Goal: Task Accomplishment & Management: Manage account settings

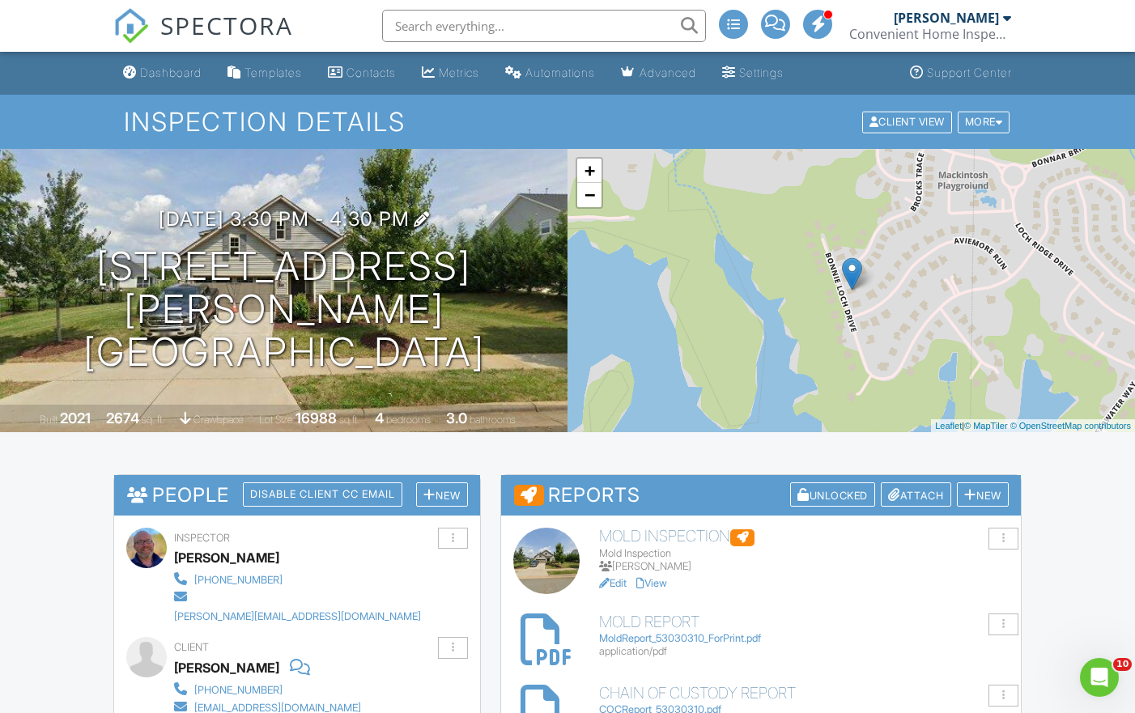
click at [410, 230] on h3 "08/26/2025 3:30 pm - 4:30 pm" at bounding box center [284, 219] width 251 height 22
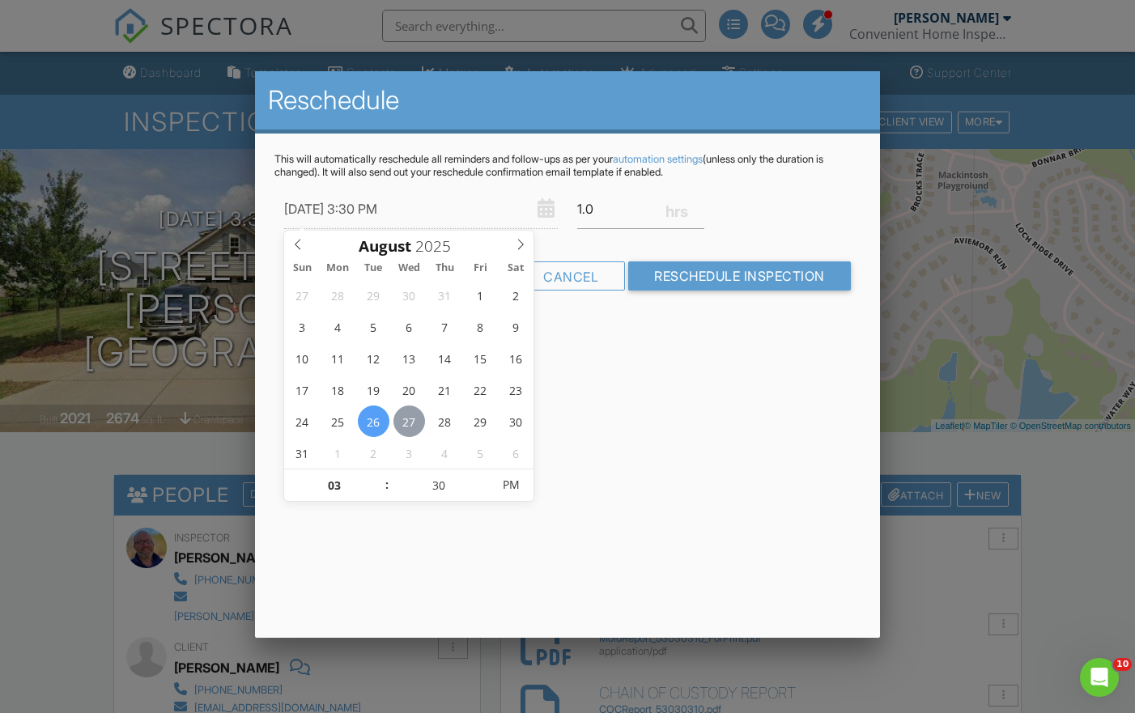
type input "08/27/2025 3:30 PM"
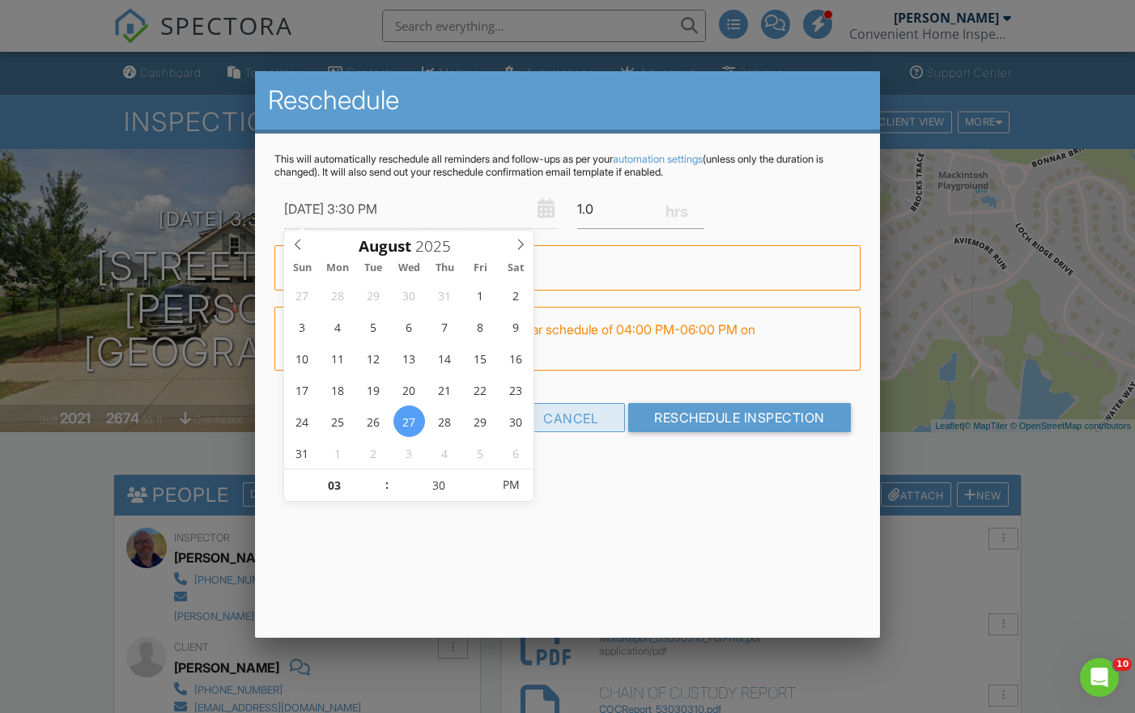
click at [589, 422] on div "Cancel" at bounding box center [570, 417] width 108 height 29
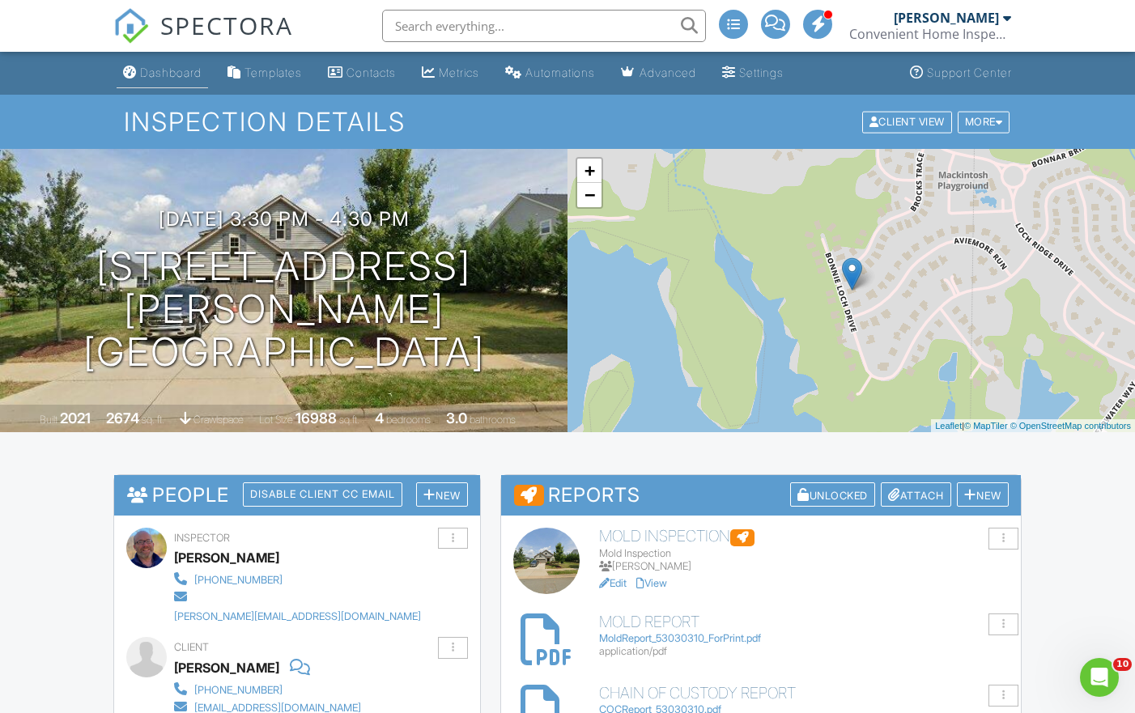
click at [187, 75] on div "Dashboard" at bounding box center [171, 73] width 62 height 14
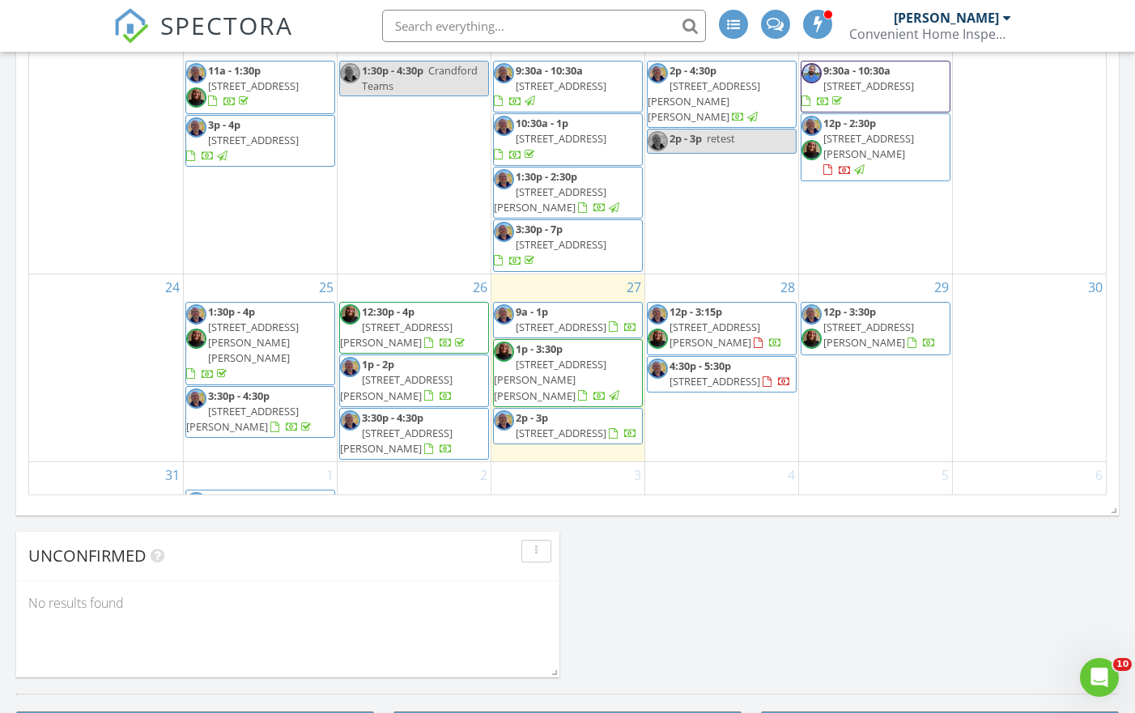
scroll to position [1055, 0]
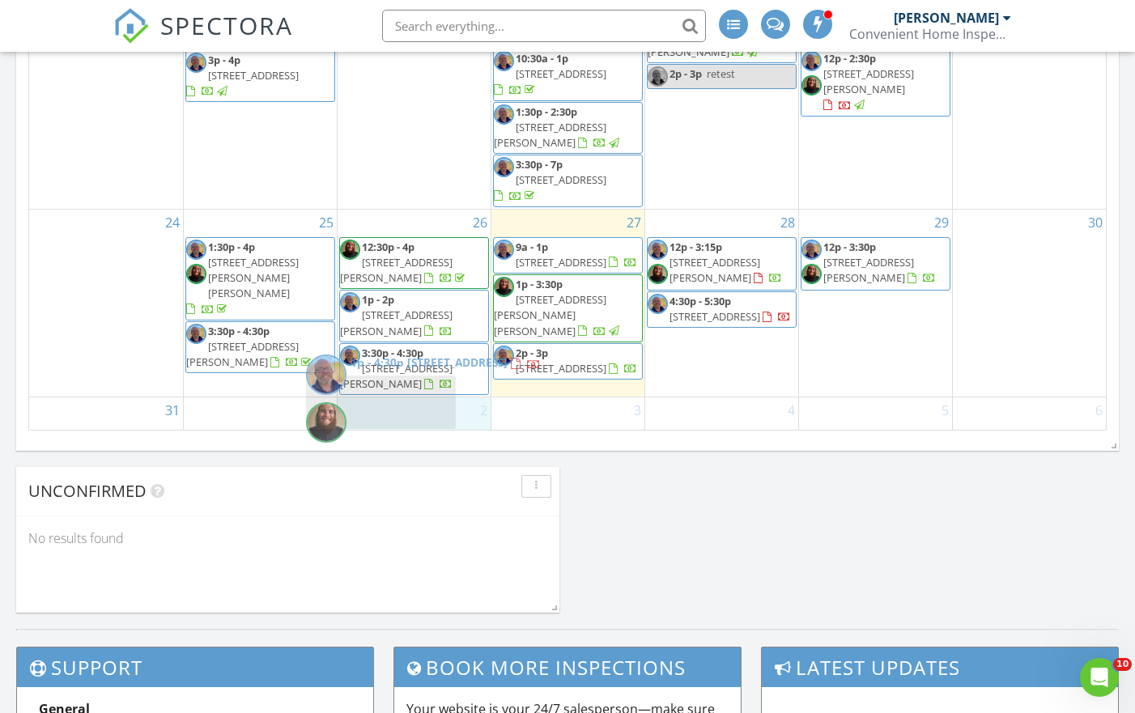
drag, startPoint x: 259, startPoint y: 393, endPoint x: 380, endPoint y: 394, distance: 120.6
click at [380, 394] on body "SPECTORA Chuck Myers Convenient Home Inspections Role: Inspector Change Role Da…" at bounding box center [567, 83] width 1135 height 2277
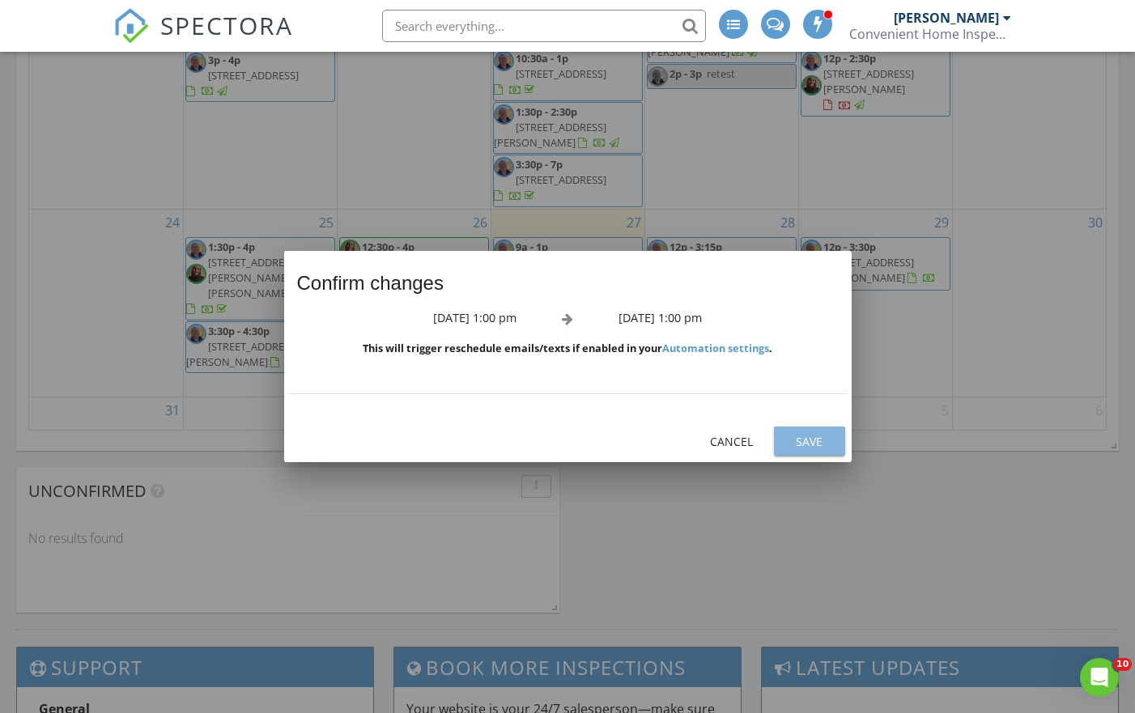
click at [806, 435] on div "Save" at bounding box center [809, 441] width 45 height 17
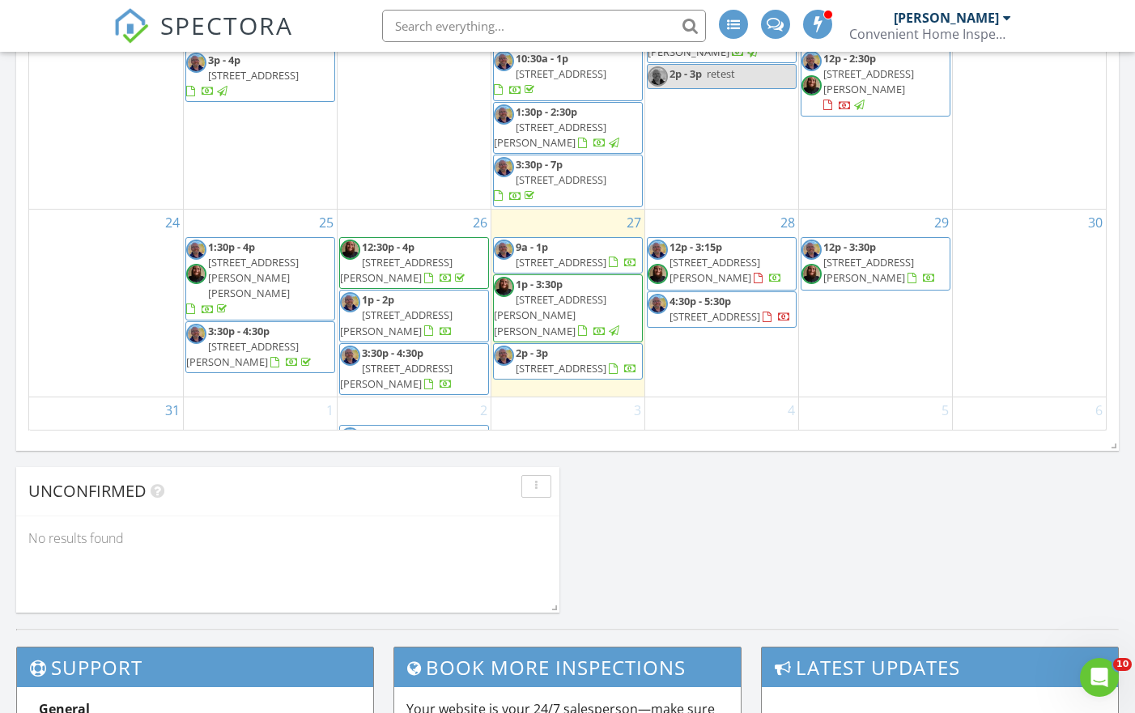
click at [407, 427] on span "1p - 4:30p 3765 11th St NE, Hickory 28601" at bounding box center [414, 451] width 148 height 49
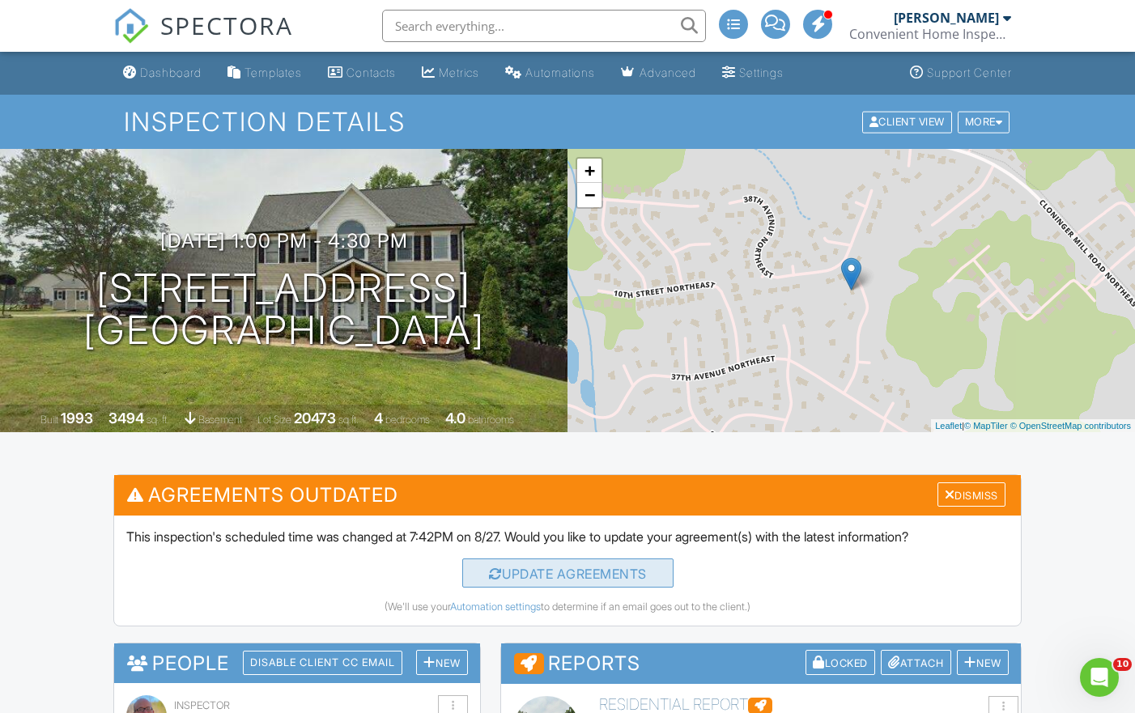
click at [570, 573] on div "Update Agreements" at bounding box center [567, 572] width 211 height 29
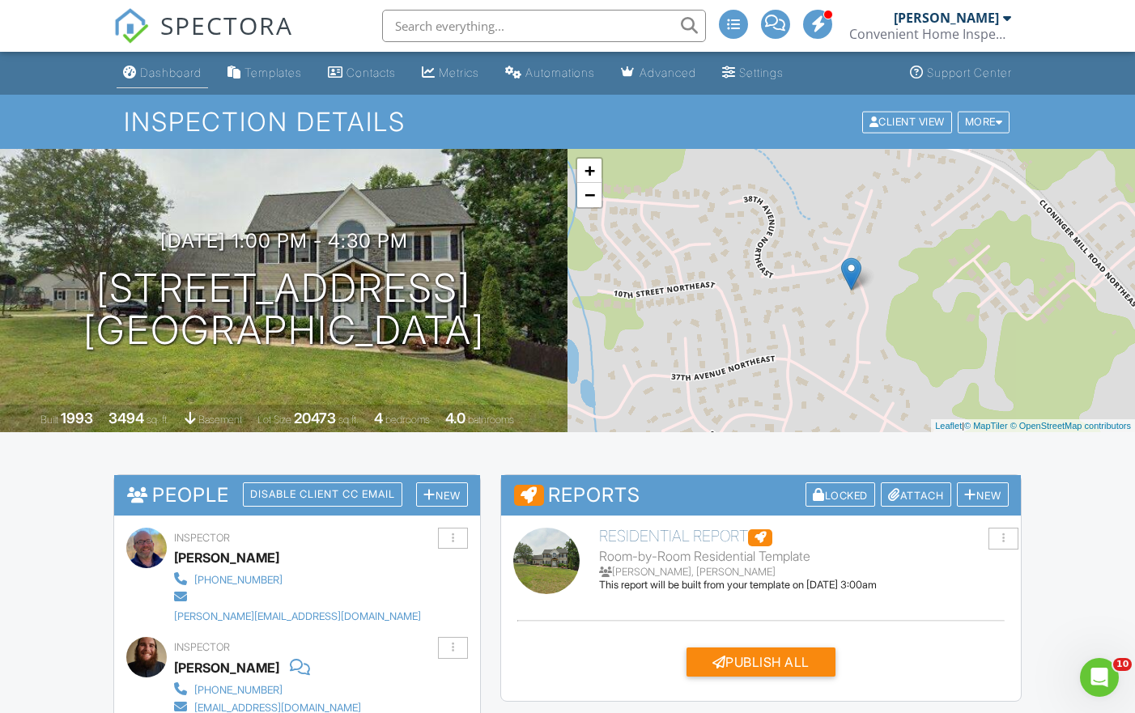
click at [178, 71] on div "Dashboard" at bounding box center [171, 73] width 62 height 14
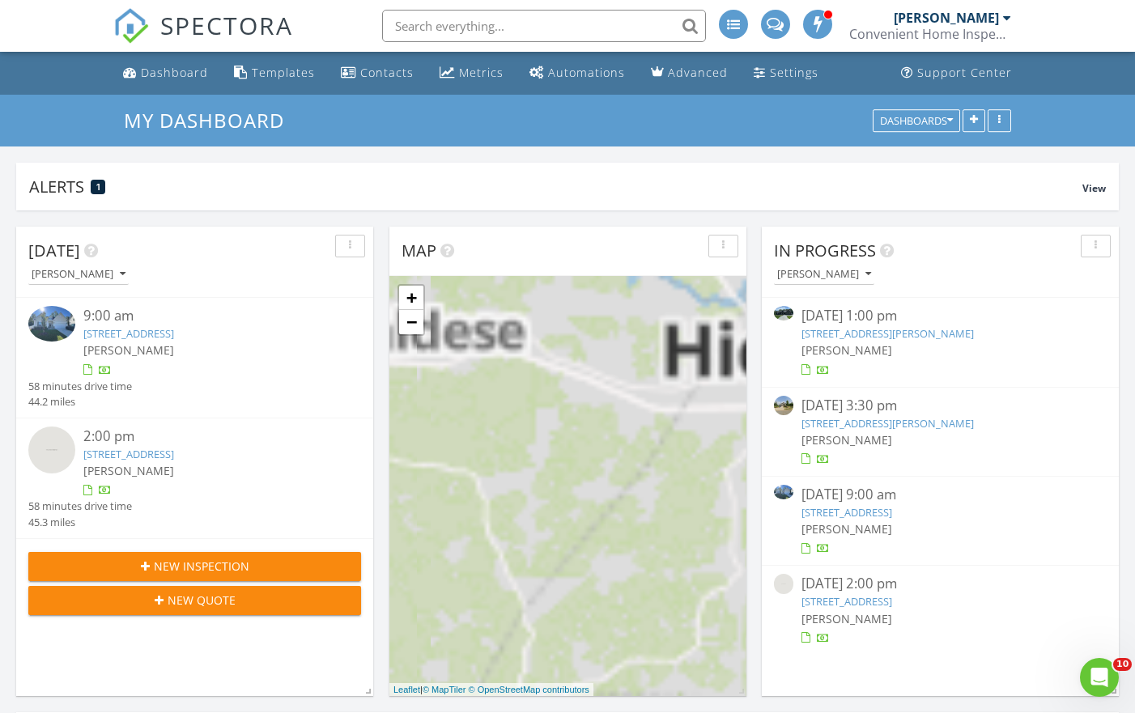
scroll to position [1474, 1136]
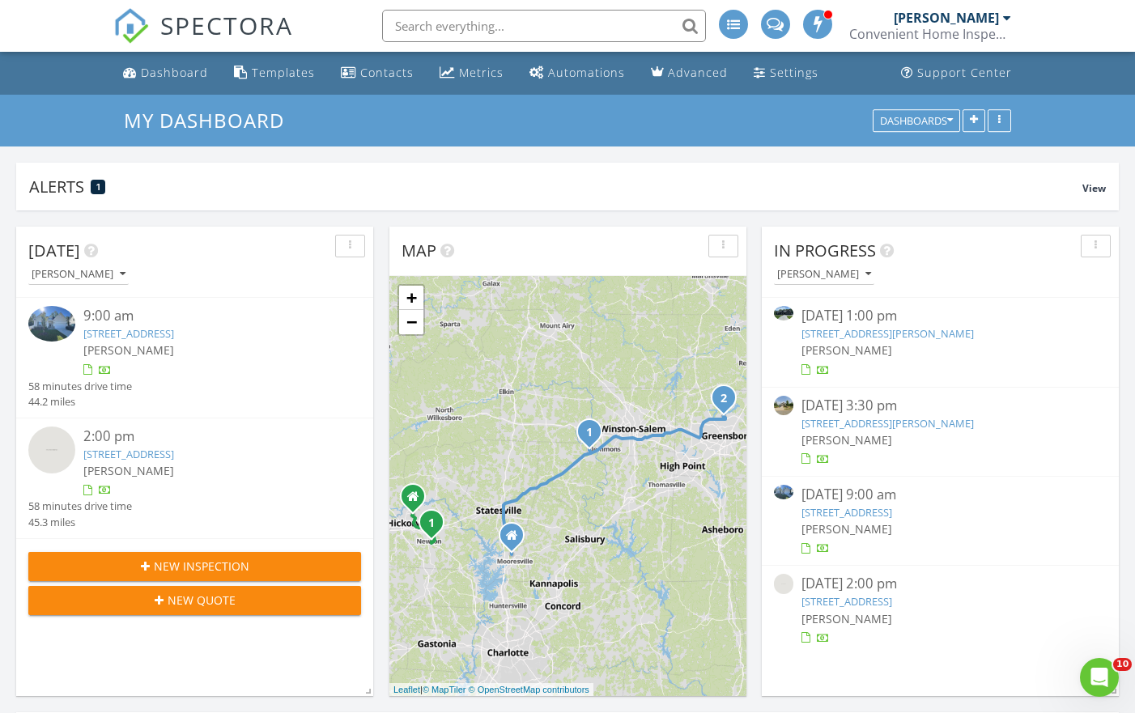
click at [885, 331] on link "[STREET_ADDRESS][PERSON_NAME]" at bounding box center [887, 333] width 172 height 15
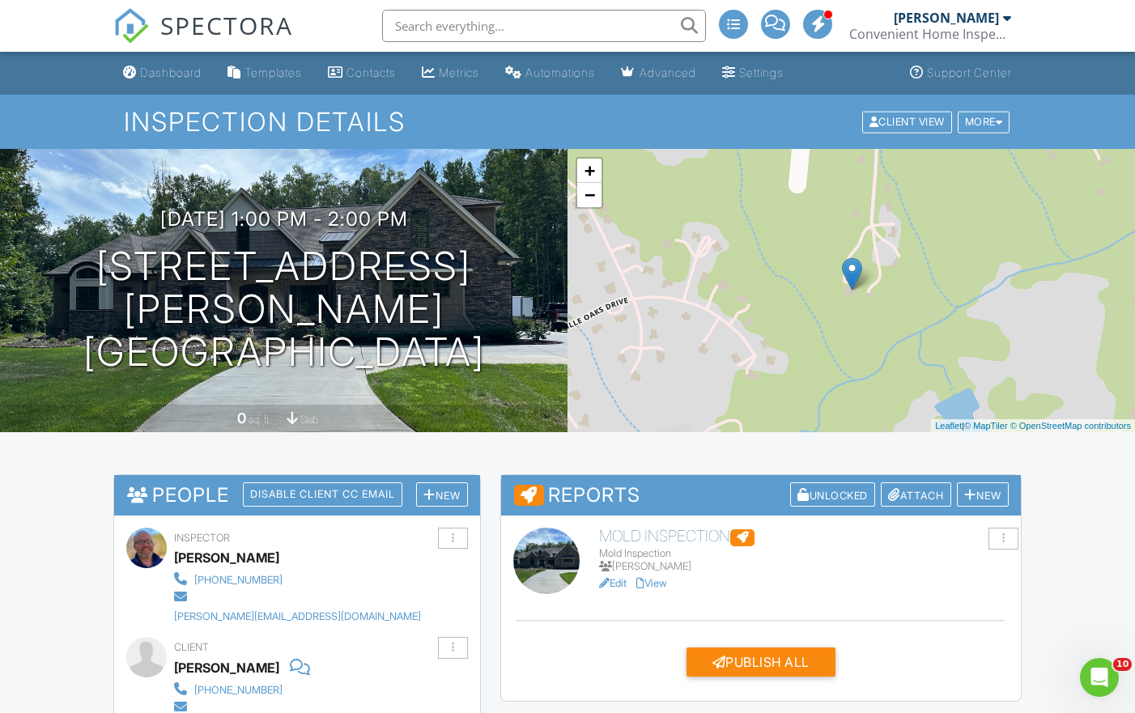
click at [659, 580] on link "View" at bounding box center [651, 583] width 31 height 12
click at [911, 495] on div "Attach" at bounding box center [916, 494] width 70 height 25
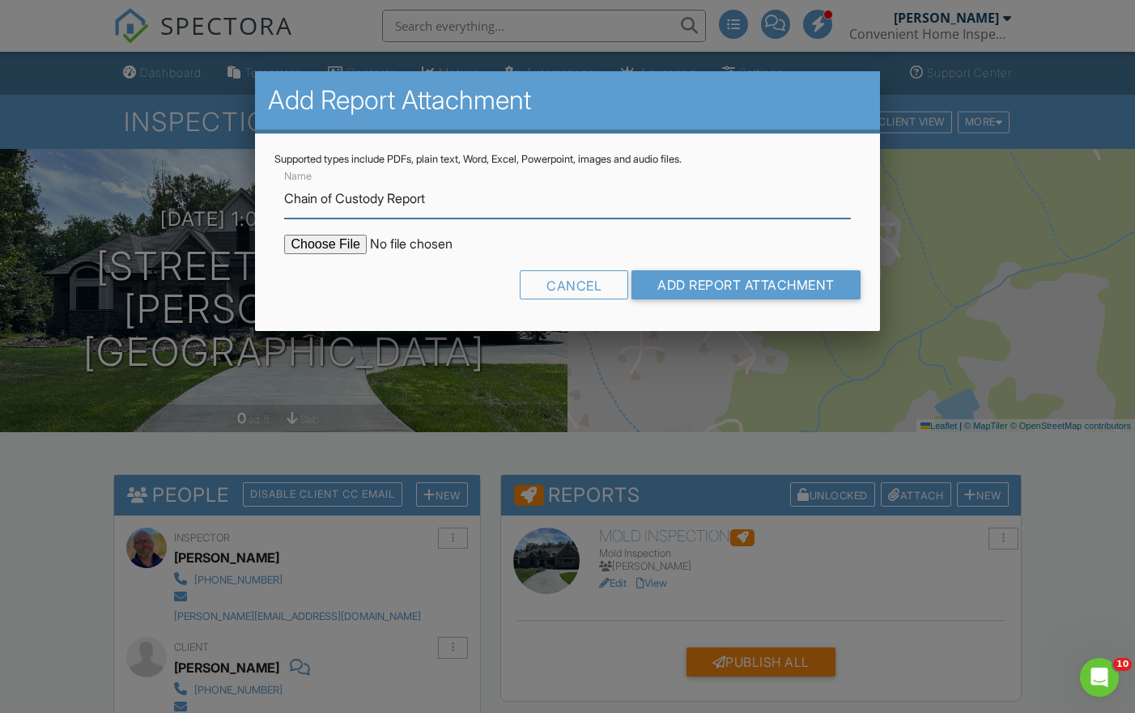
type input "Chain of Custody Report"
click at [314, 242] on input "file" at bounding box center [421, 244] width 275 height 19
type input "C:\fakepath\COCReport_53030320.pdf"
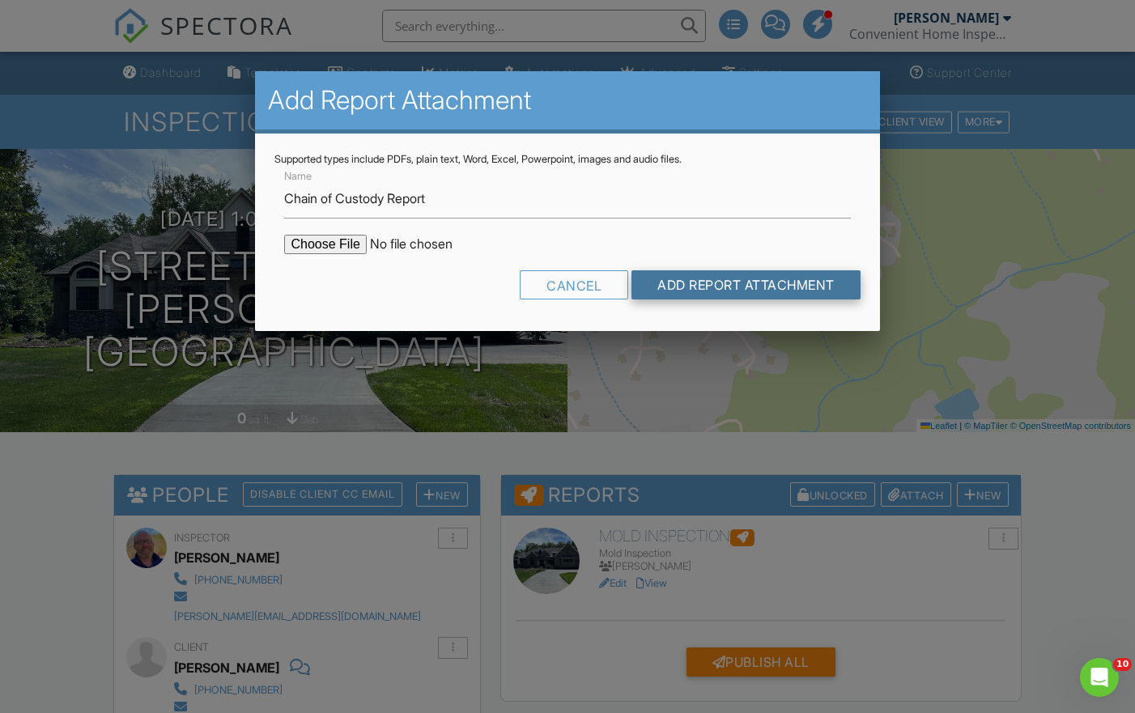
click at [744, 283] on input "Add Report Attachment" at bounding box center [745, 284] width 229 height 29
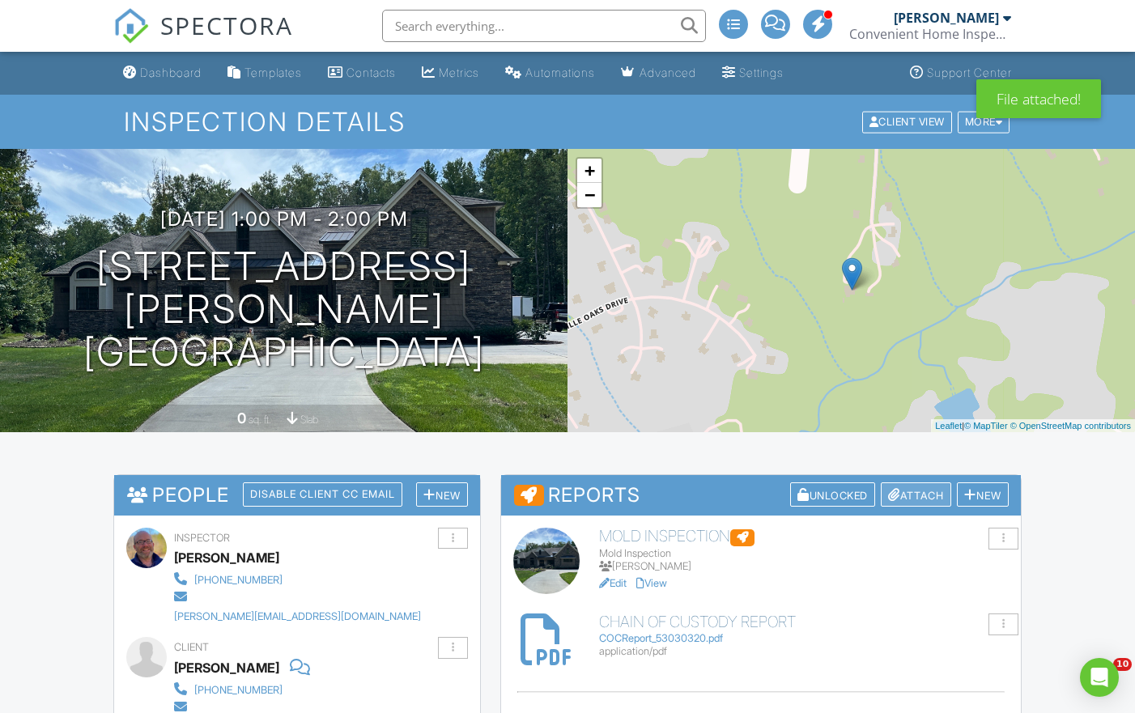
click at [902, 497] on div "Attach" at bounding box center [916, 494] width 70 height 25
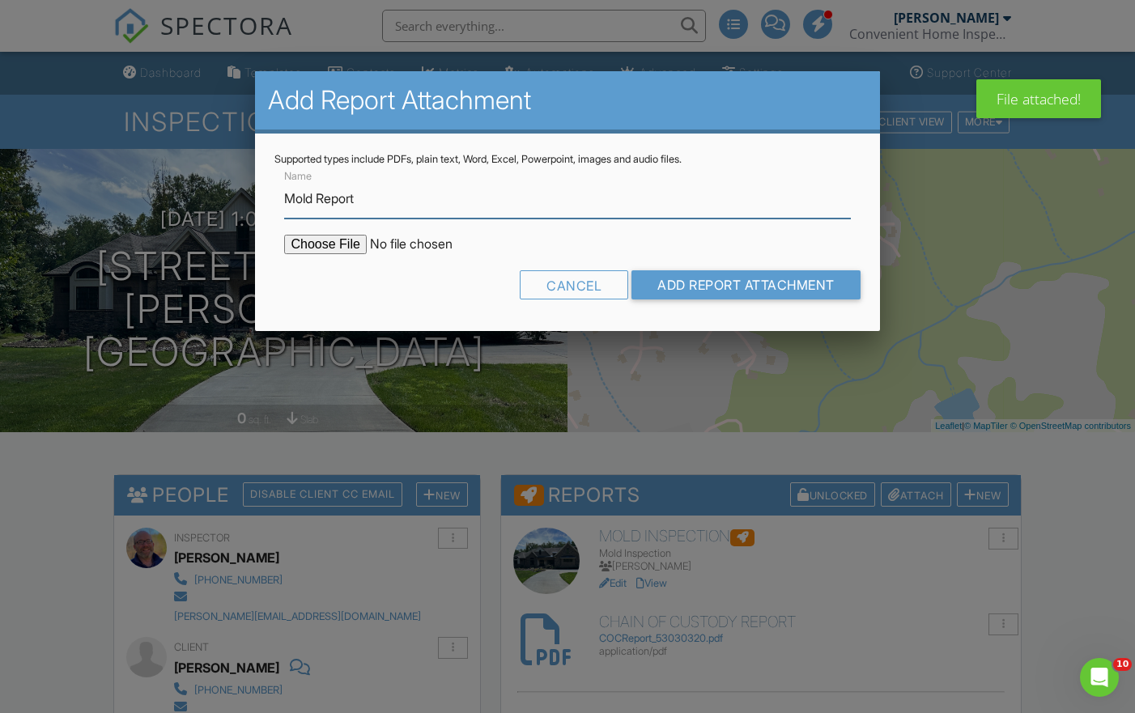
type input "Mold Report"
click at [335, 247] on input "file" at bounding box center [421, 244] width 275 height 19
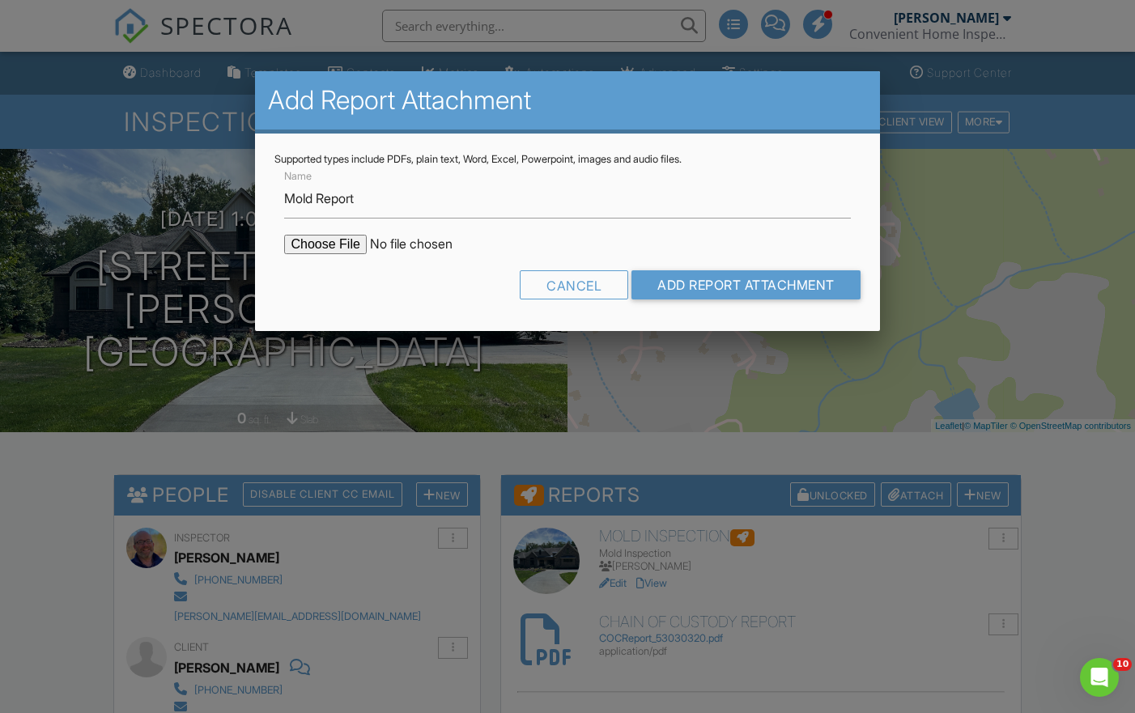
type input "C:\fakepath\MoldReport_53030320_ForPrint.pdf"
click at [686, 279] on input "Add Report Attachment" at bounding box center [745, 284] width 229 height 29
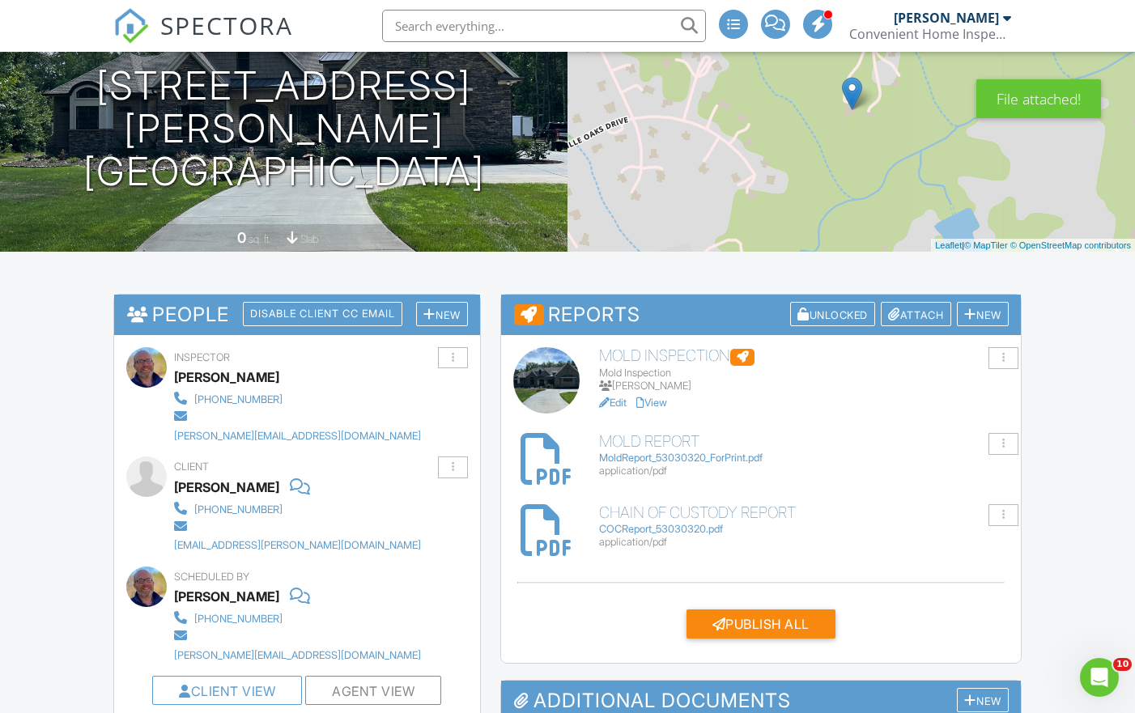
scroll to position [192, 0]
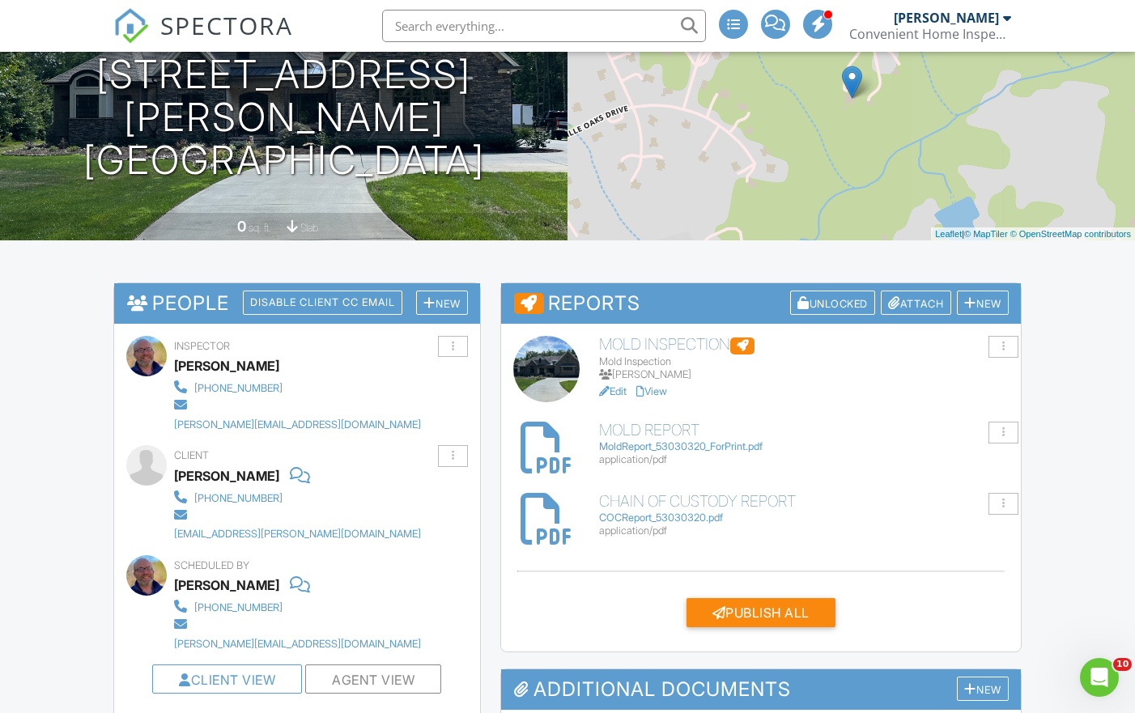
click at [669, 341] on h6 "Mold Inspection" at bounding box center [804, 345] width 410 height 18
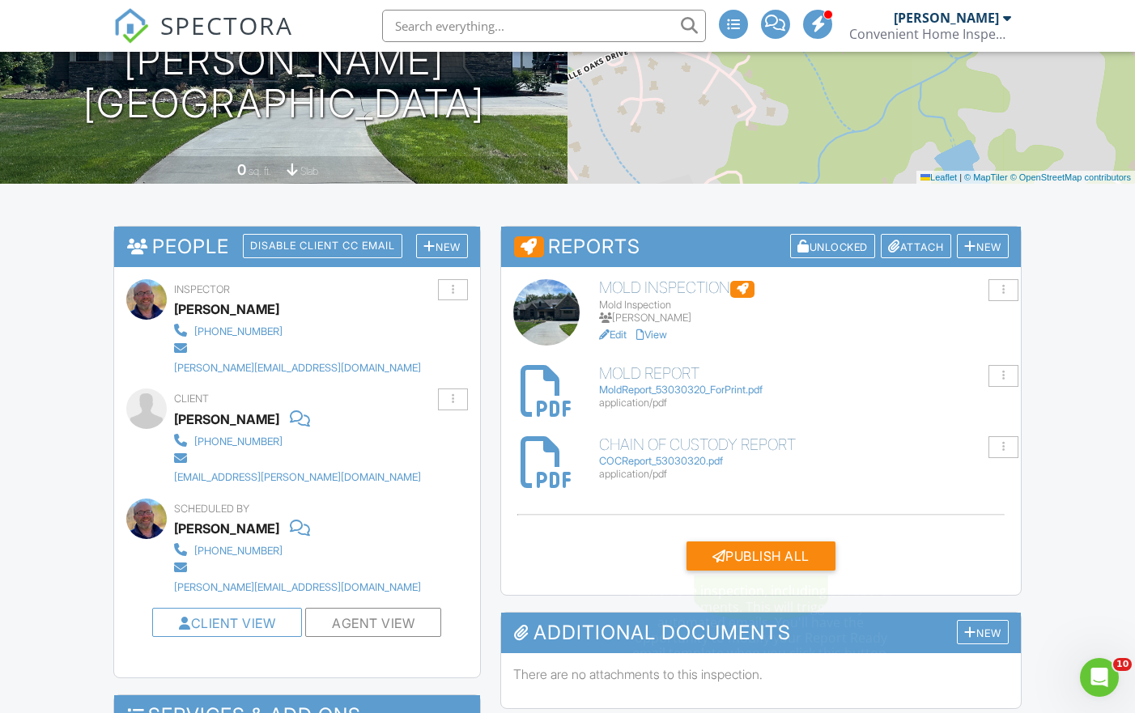
scroll to position [249, 0]
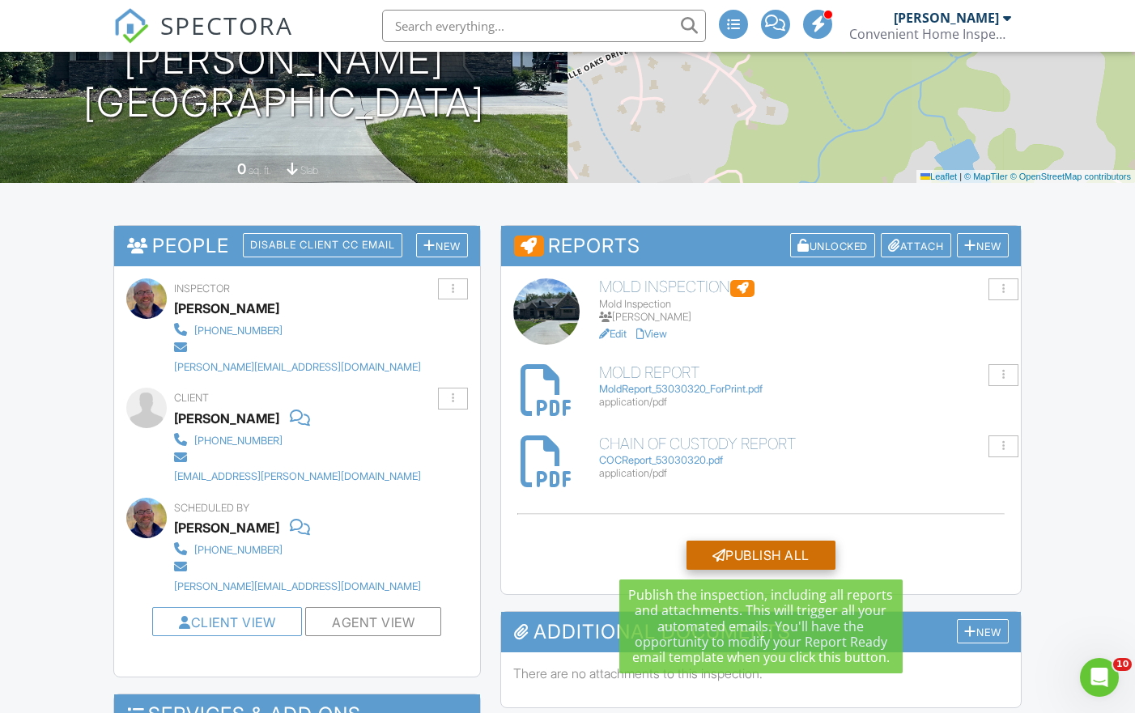
click at [755, 548] on div "Publish All" at bounding box center [760, 555] width 149 height 29
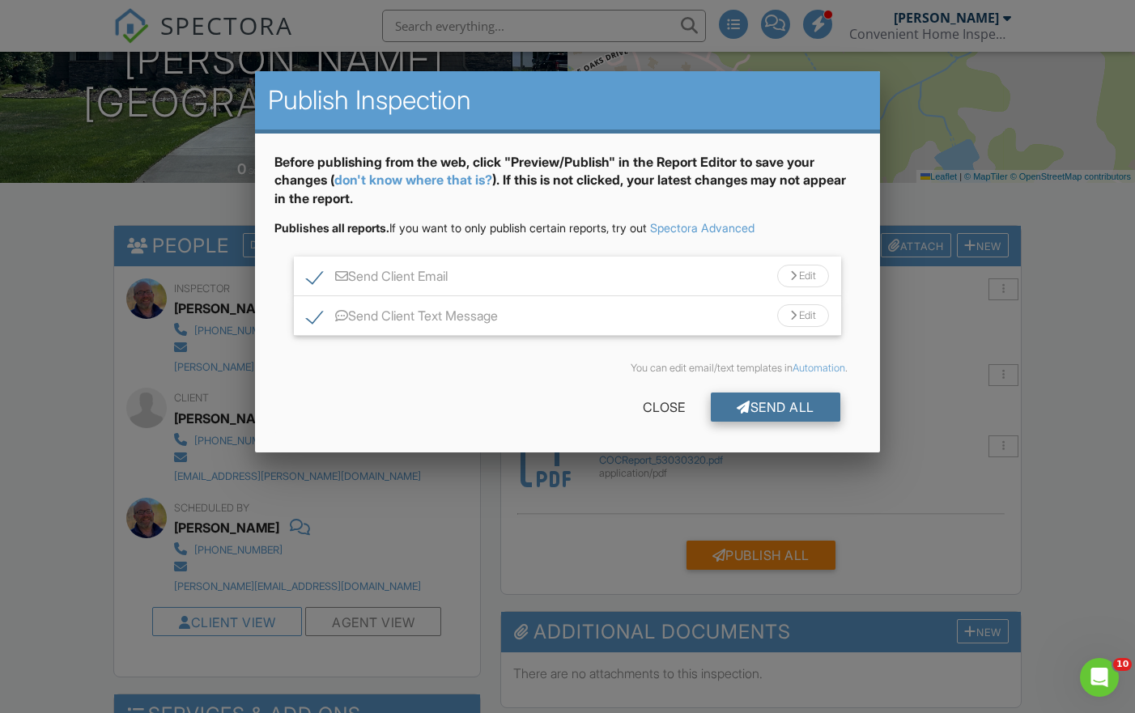
click at [780, 406] on div "Send All" at bounding box center [776, 407] width 130 height 29
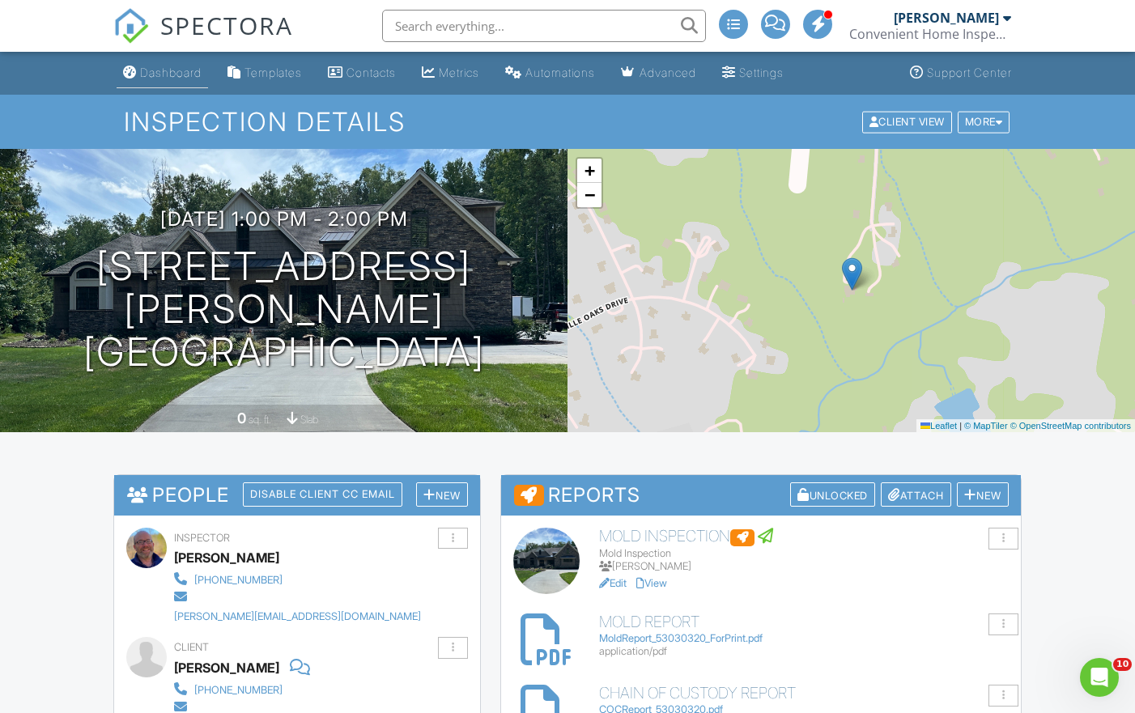
click at [174, 70] on div "Dashboard" at bounding box center [171, 73] width 62 height 14
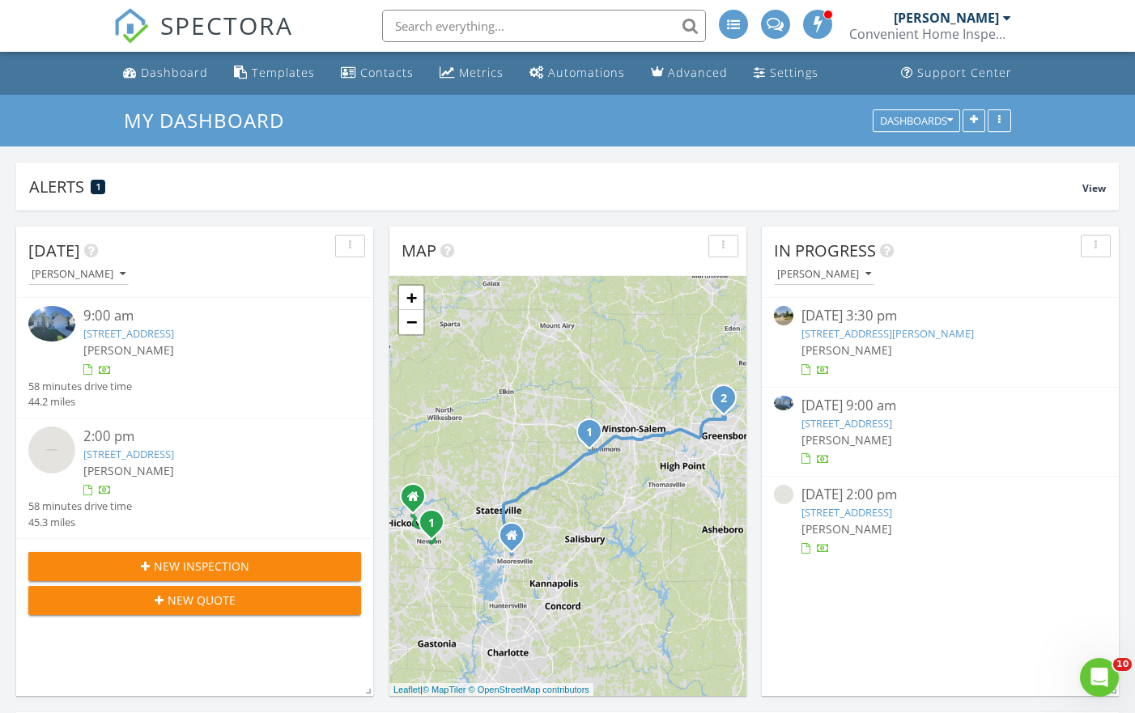
click at [919, 332] on link "[STREET_ADDRESS][PERSON_NAME]" at bounding box center [887, 333] width 172 height 15
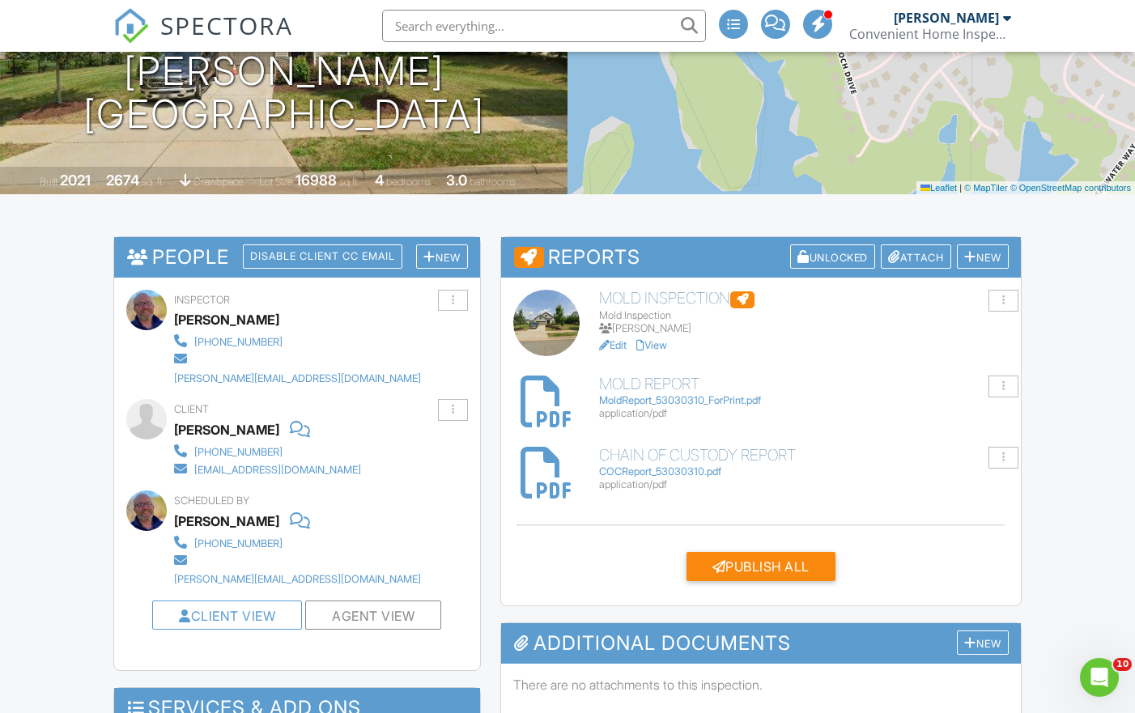
scroll to position [238, 0]
click at [658, 344] on link "View" at bounding box center [651, 345] width 31 height 12
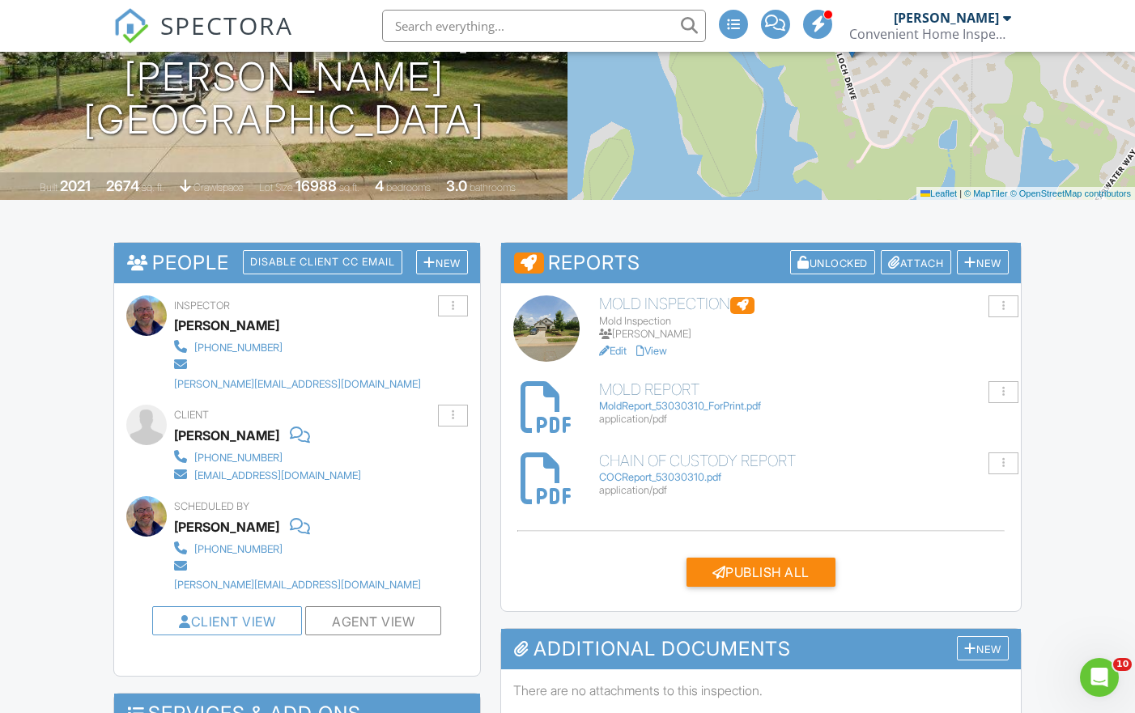
scroll to position [248, 0]
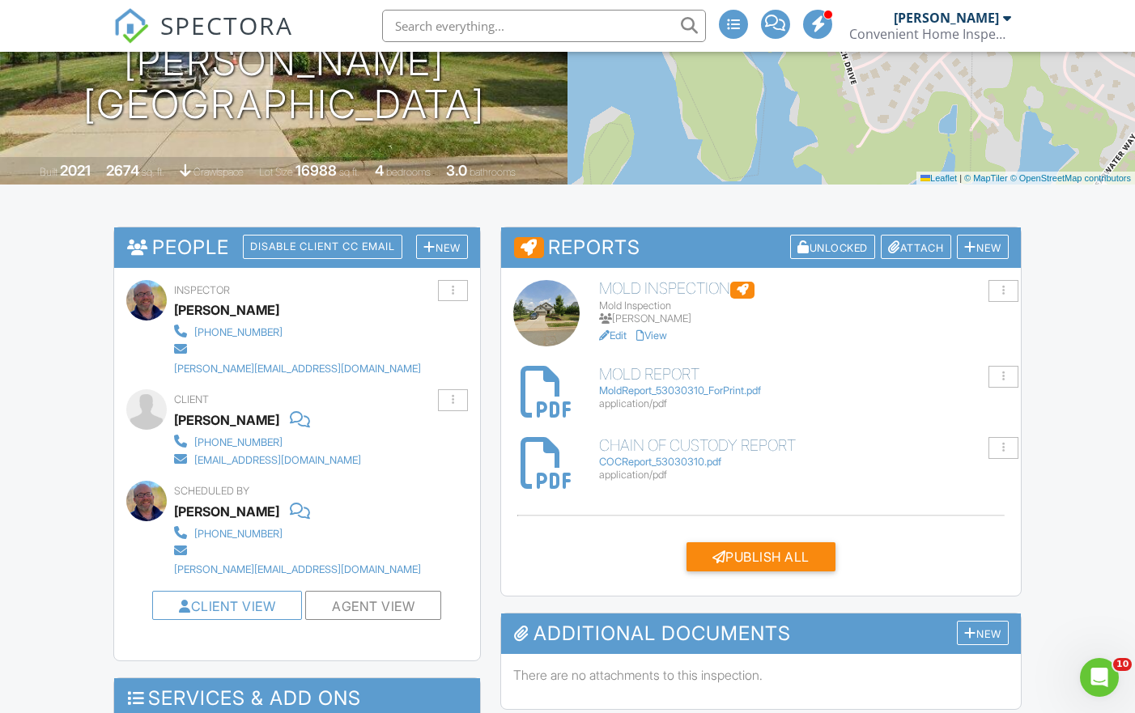
click at [640, 390] on div "MoldReport_53030310_ForPrint.pdf" at bounding box center [804, 390] width 410 height 13
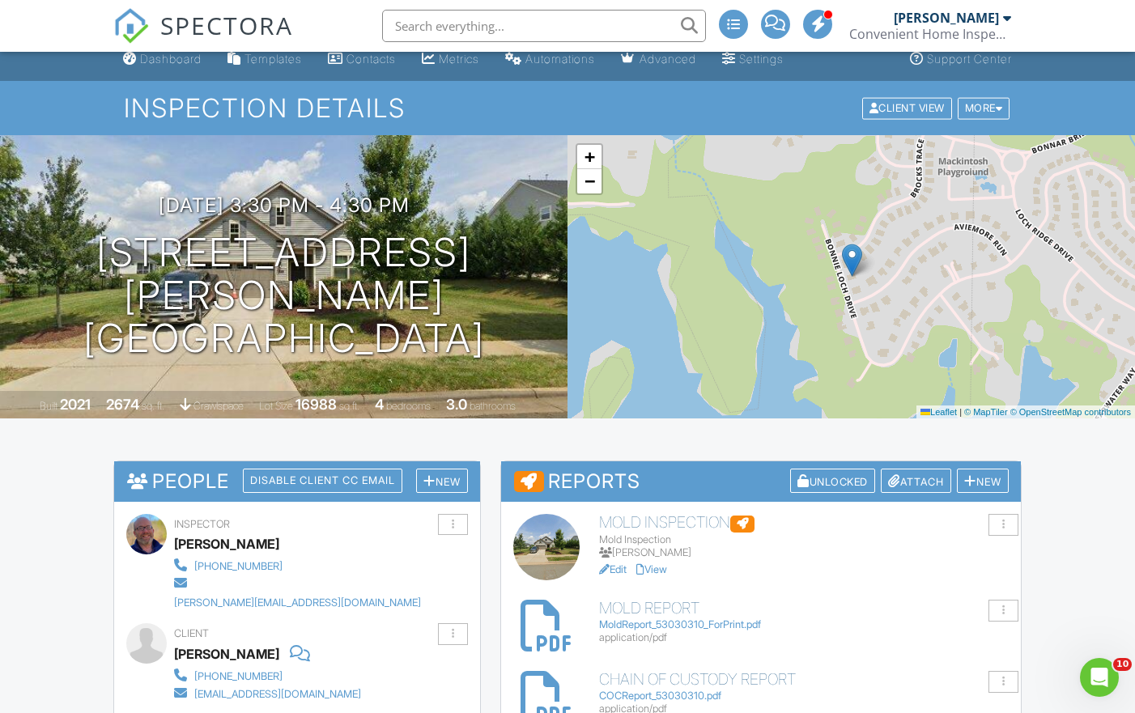
scroll to position [12, 0]
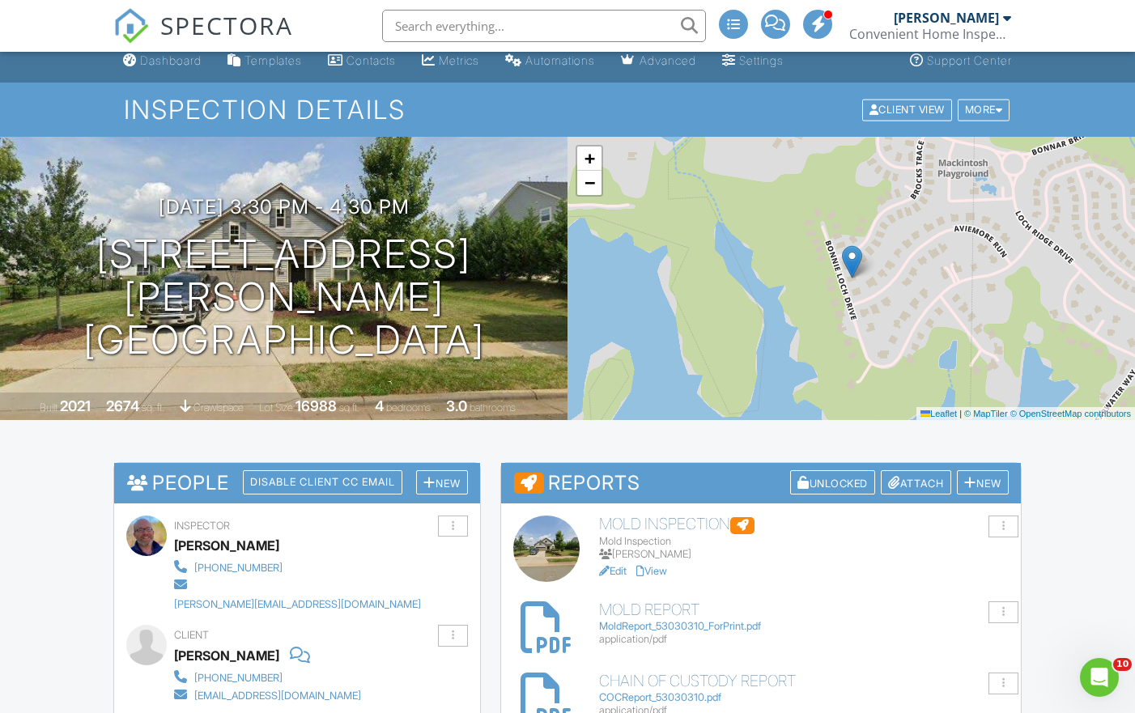
click at [626, 520] on h6 "Mold Inspection" at bounding box center [804, 525] width 410 height 18
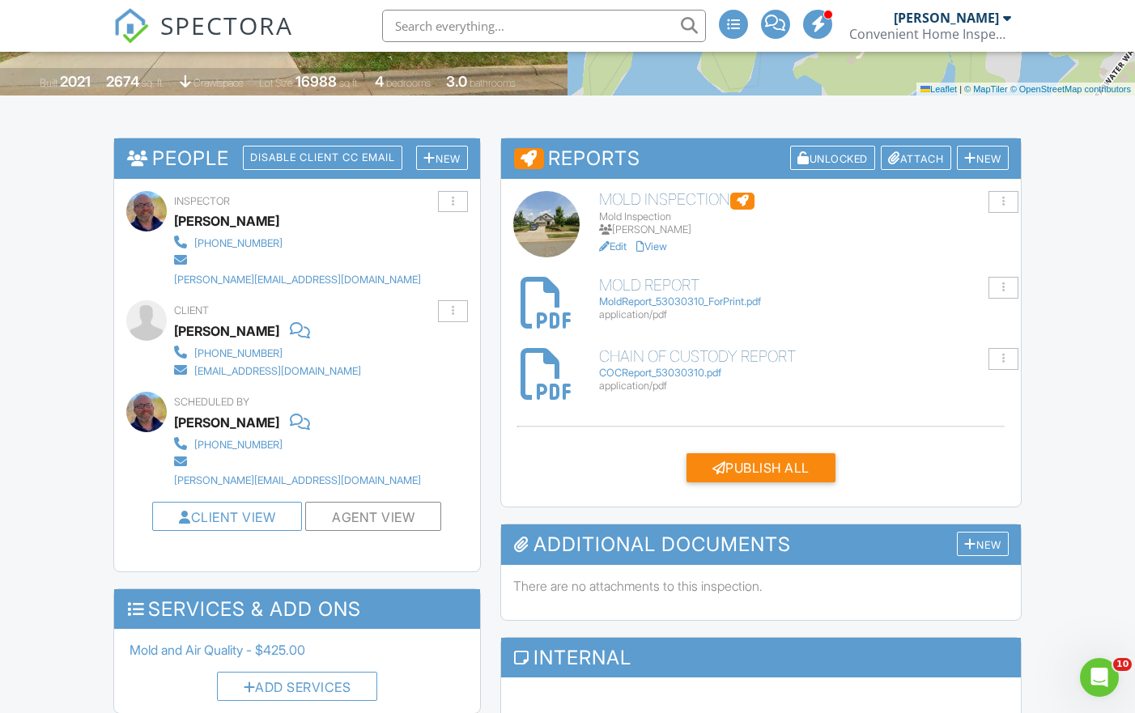
scroll to position [338, 0]
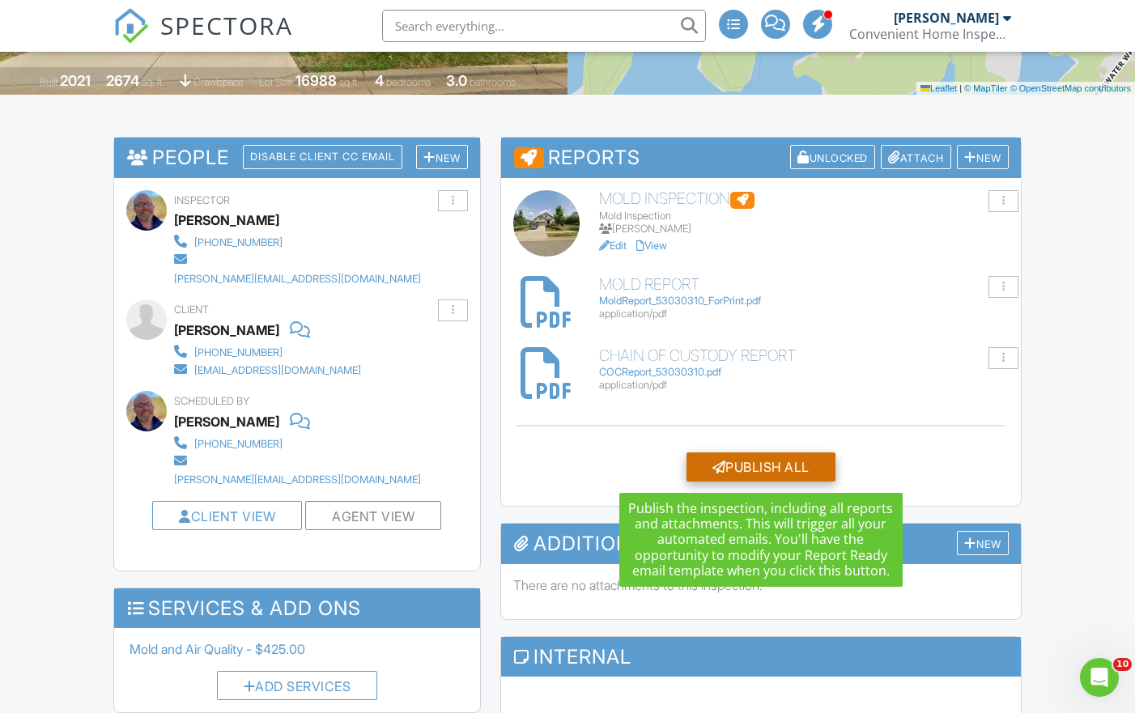
click at [758, 461] on div "Publish All" at bounding box center [760, 466] width 149 height 29
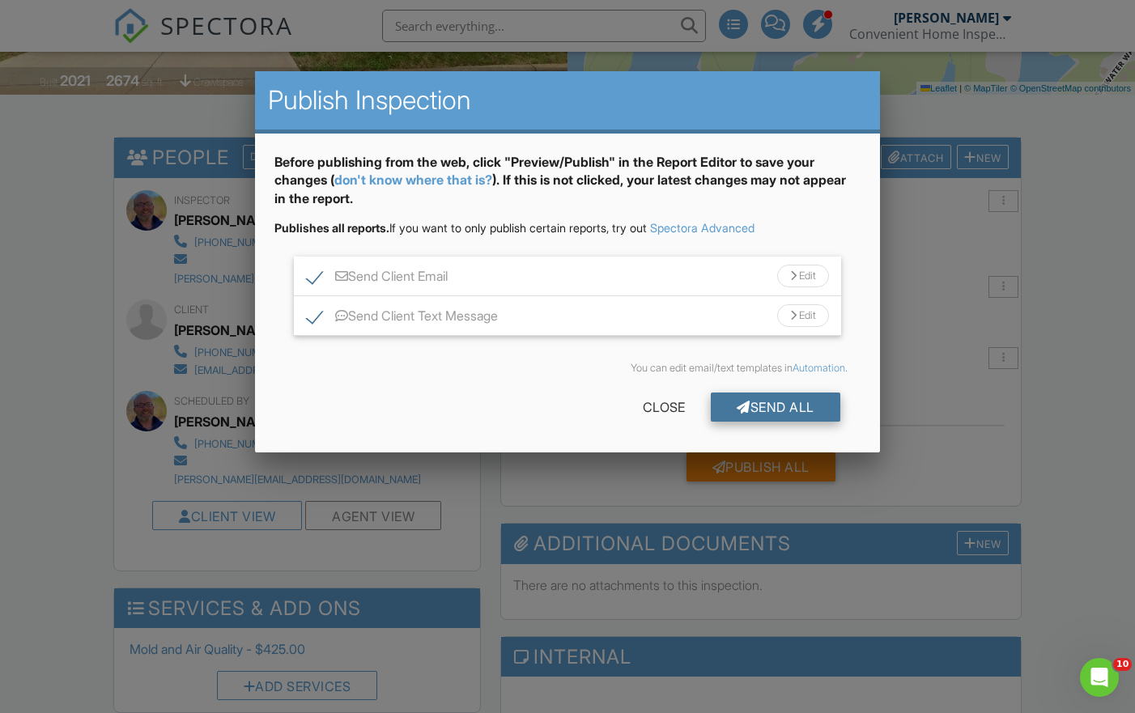
click at [775, 401] on div "Send All" at bounding box center [776, 407] width 130 height 29
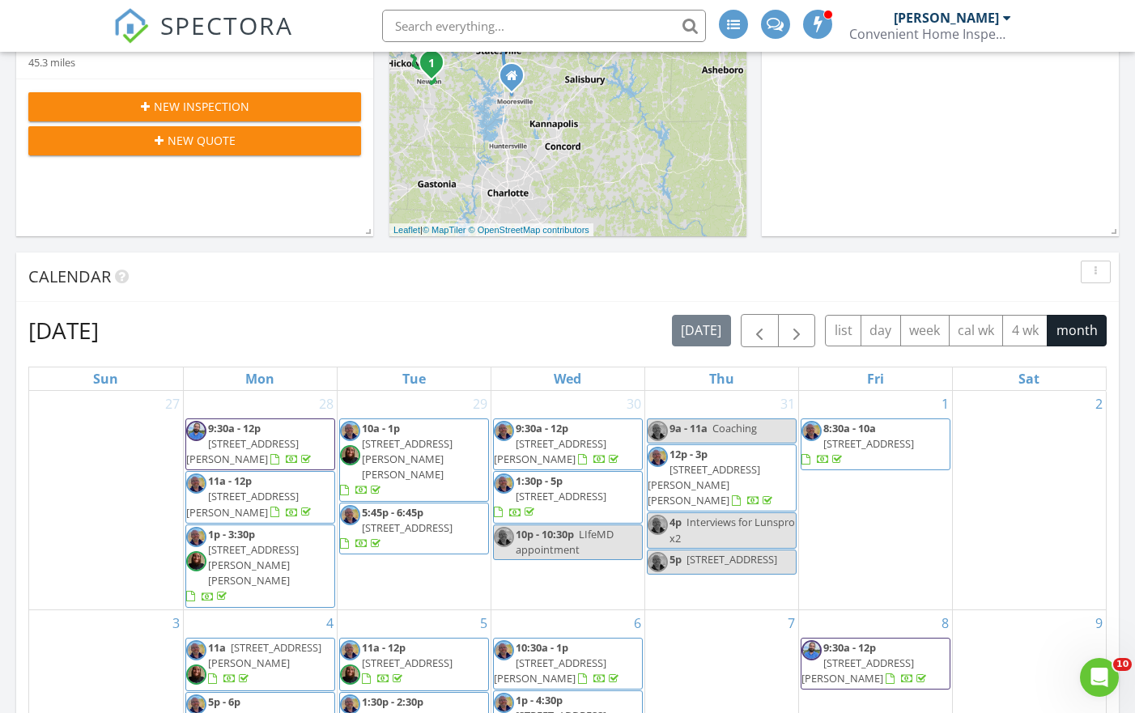
scroll to position [459, 0]
